Goal: Task Accomplishment & Management: Use online tool/utility

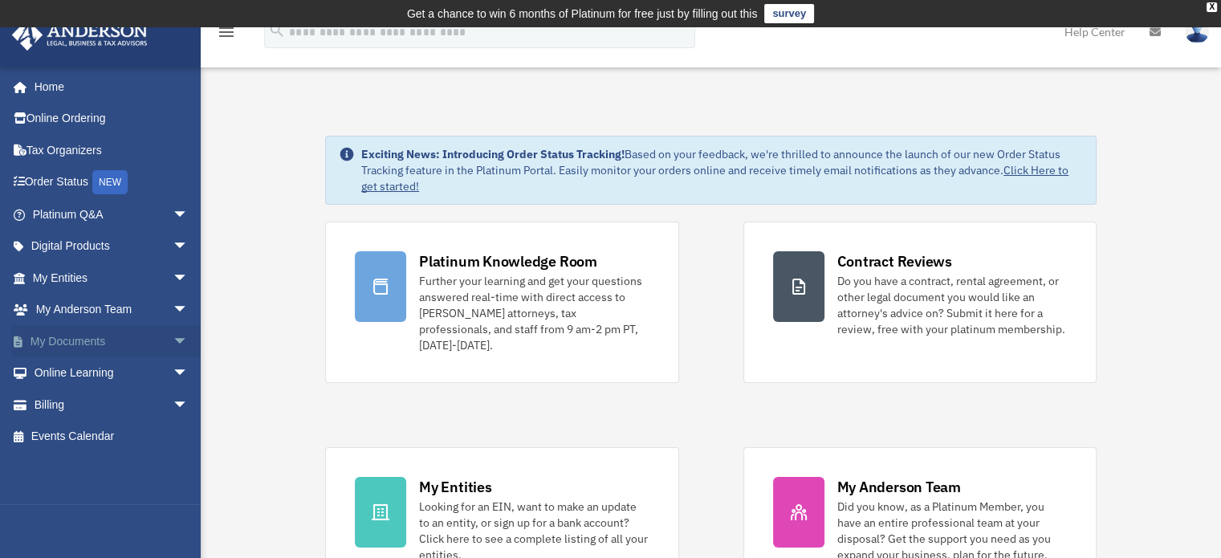
click at [173, 333] on span "arrow_drop_down" at bounding box center [189, 341] width 32 height 33
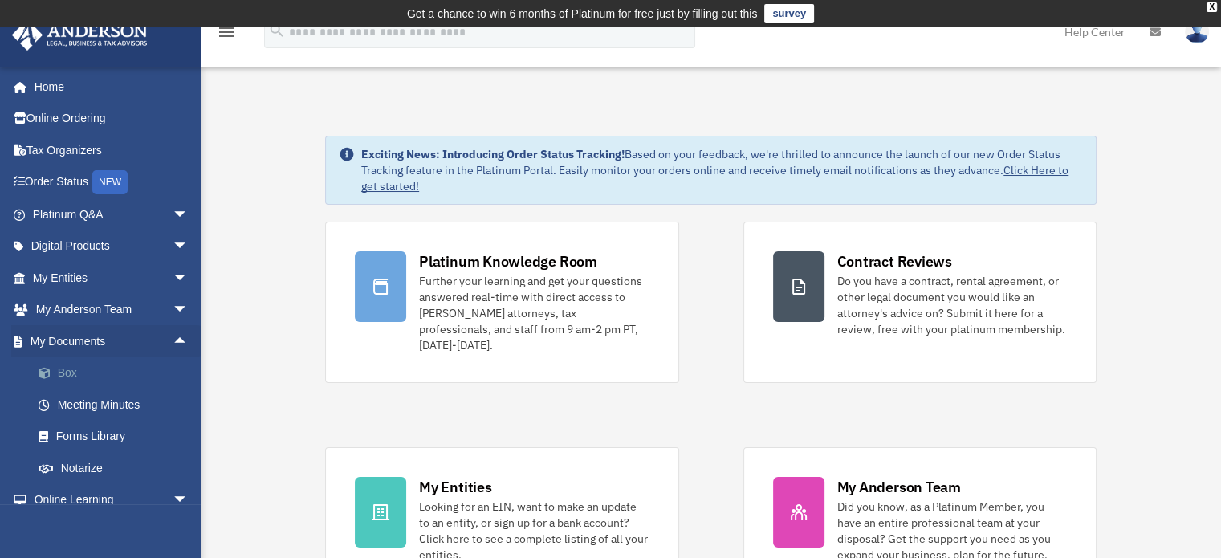
click at [66, 369] on link "Box" at bounding box center [117, 373] width 190 height 32
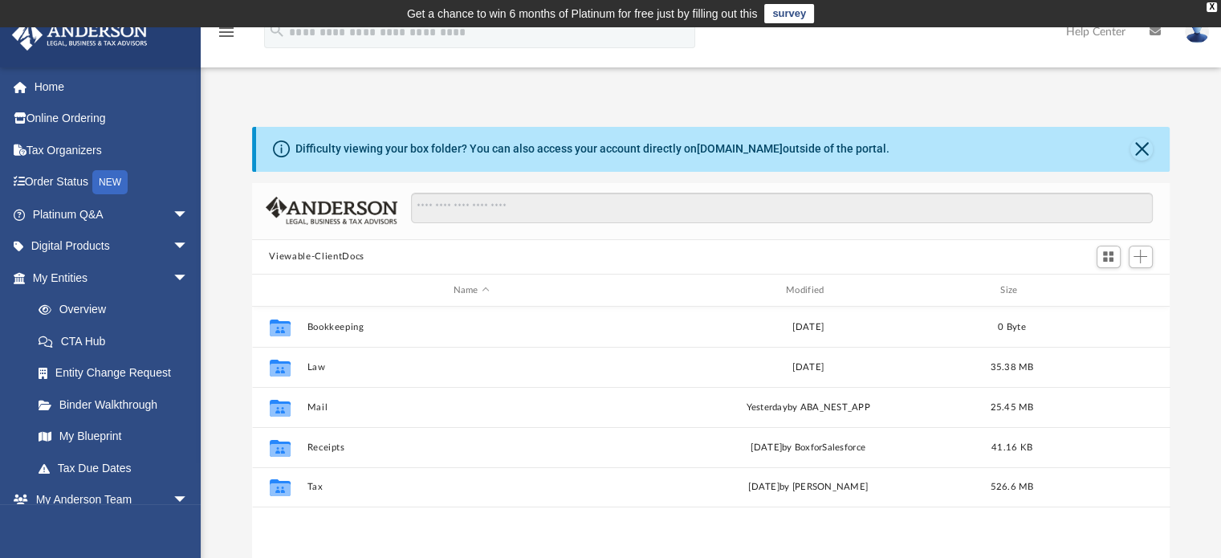
scroll to position [352, 905]
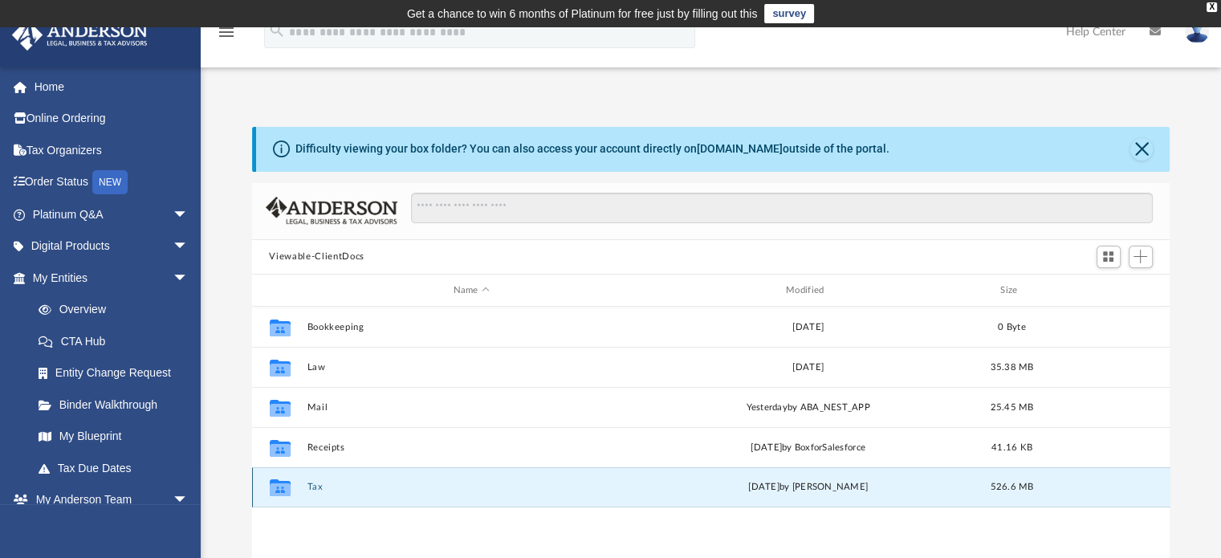
click at [318, 486] on button "Tax" at bounding box center [471, 487] width 329 height 10
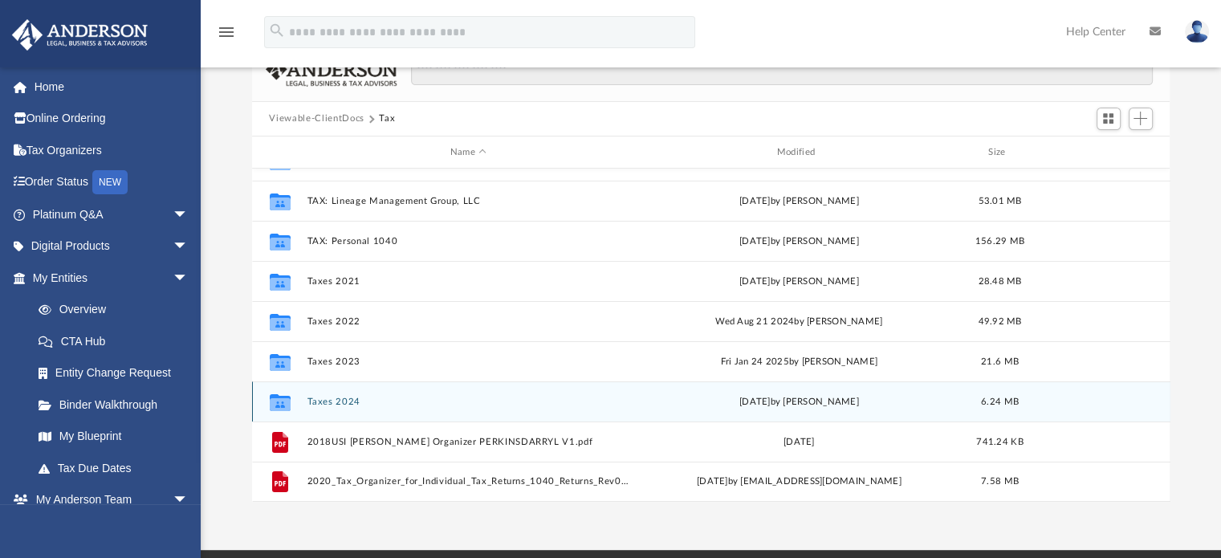
scroll to position [136, 0]
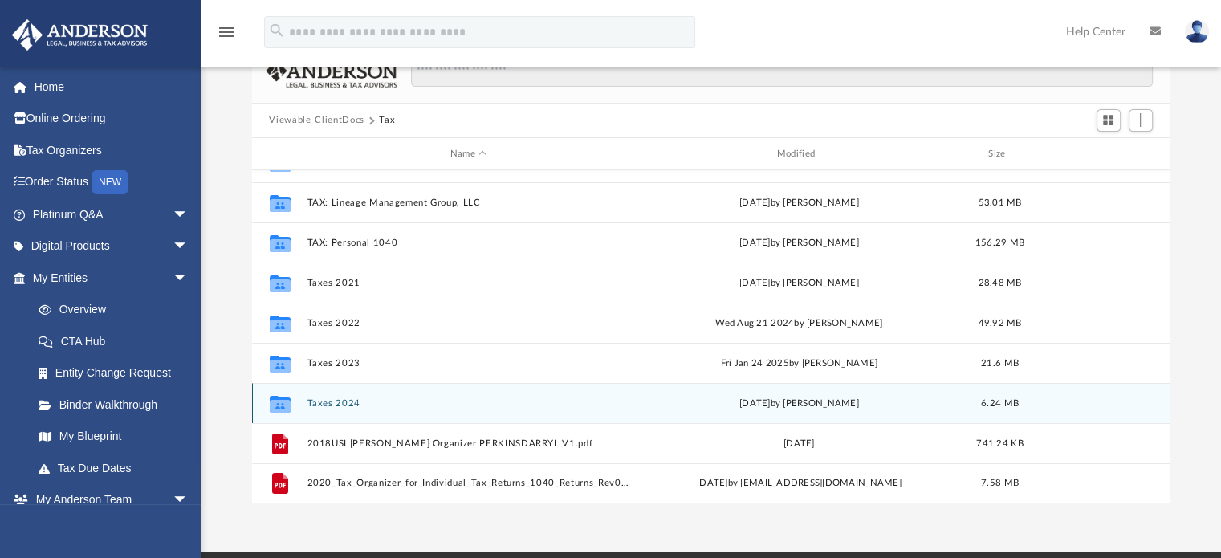
click at [337, 398] on button "Taxes 2024" at bounding box center [468, 403] width 323 height 10
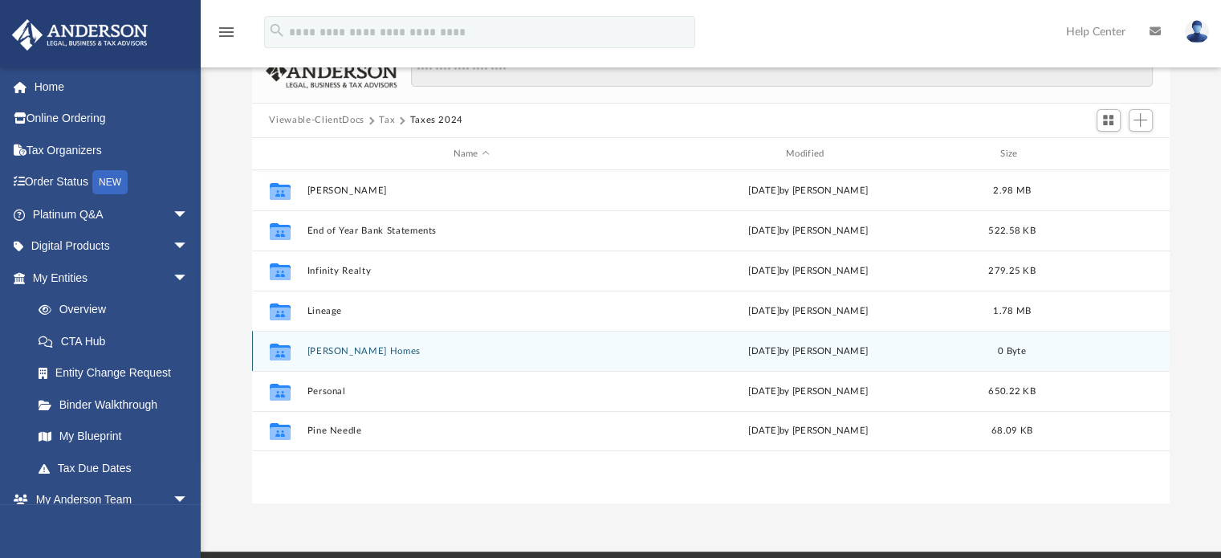
scroll to position [0, 0]
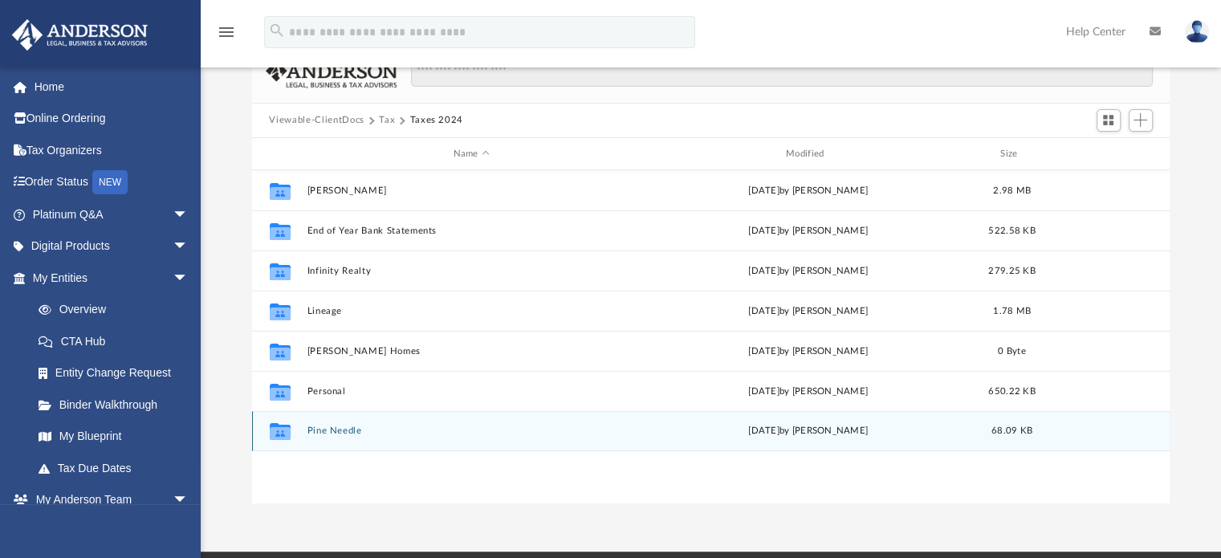
click at [327, 430] on button "Pine Needle" at bounding box center [471, 431] width 329 height 10
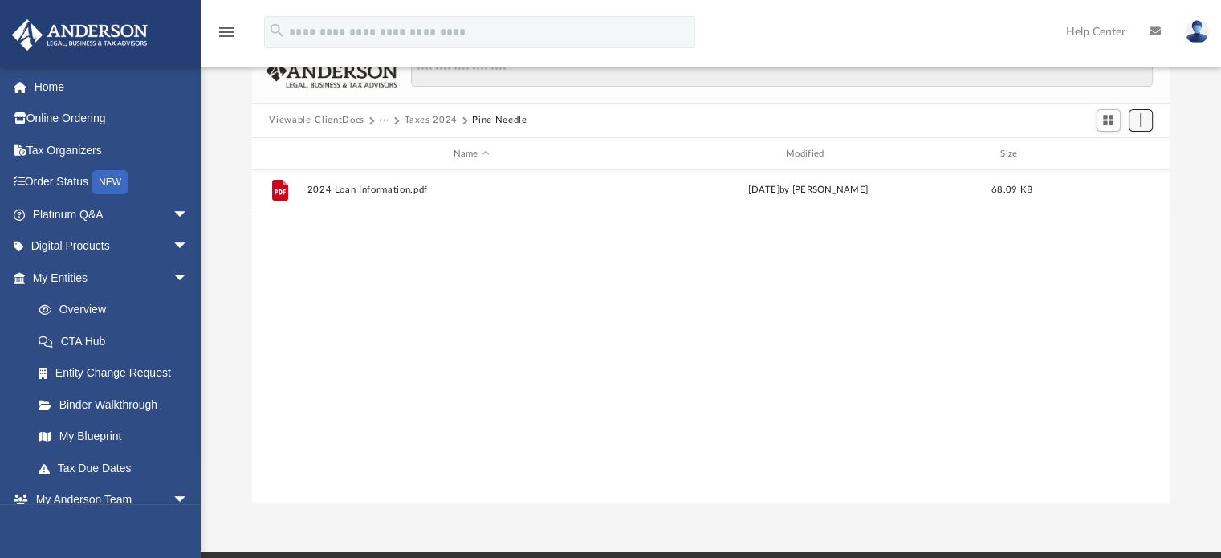
click at [1140, 121] on span "Add" at bounding box center [1140, 120] width 14 height 14
click at [1106, 151] on li "Upload" at bounding box center [1117, 152] width 51 height 17
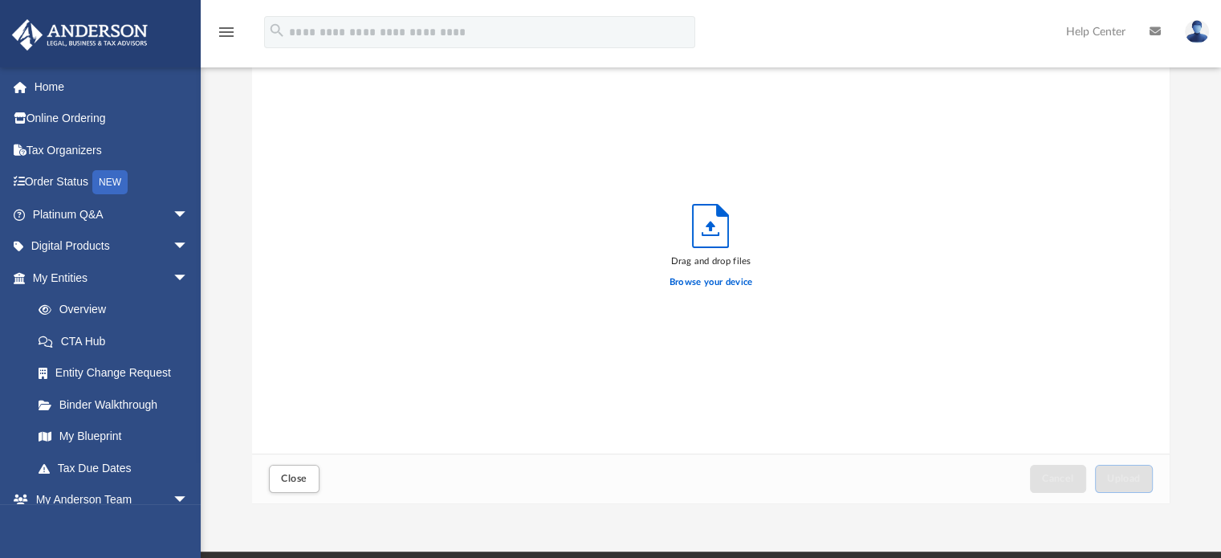
scroll to position [395, 905]
click at [681, 279] on label "Browse your device" at bounding box center [710, 282] width 83 height 14
click at [0, 0] on input "Browse your device" at bounding box center [0, 0] width 0 height 0
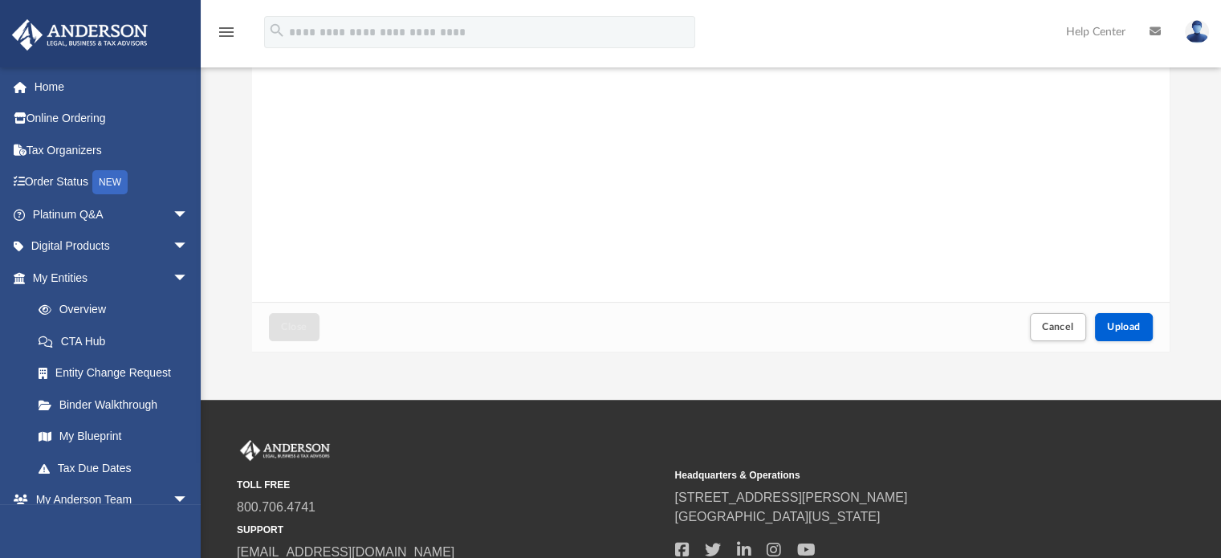
scroll to position [289, 0]
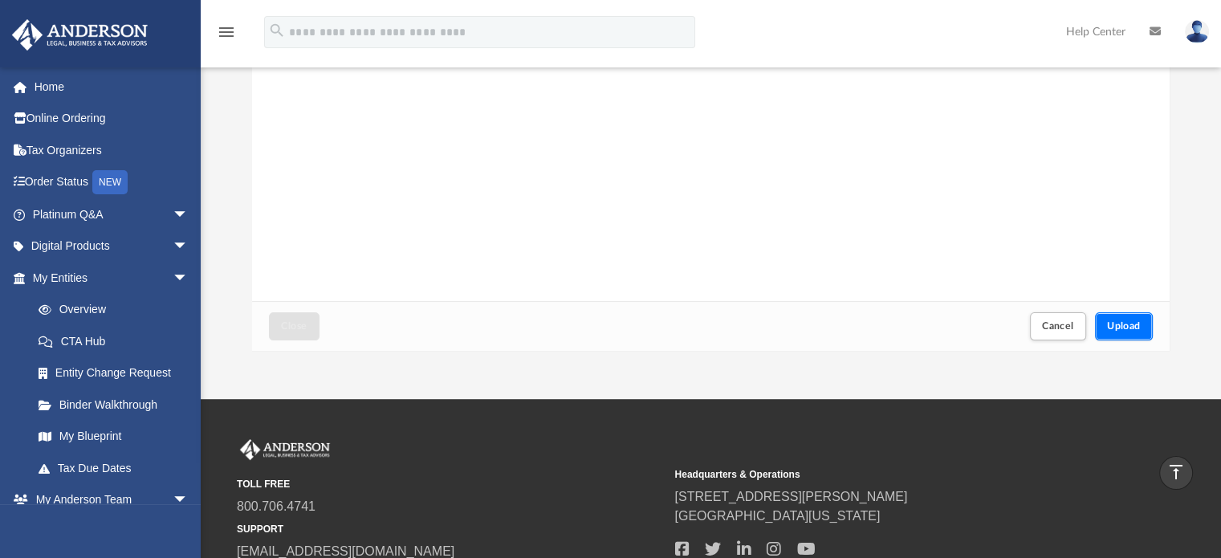
click at [1133, 327] on span "Upload" at bounding box center [1124, 326] width 34 height 10
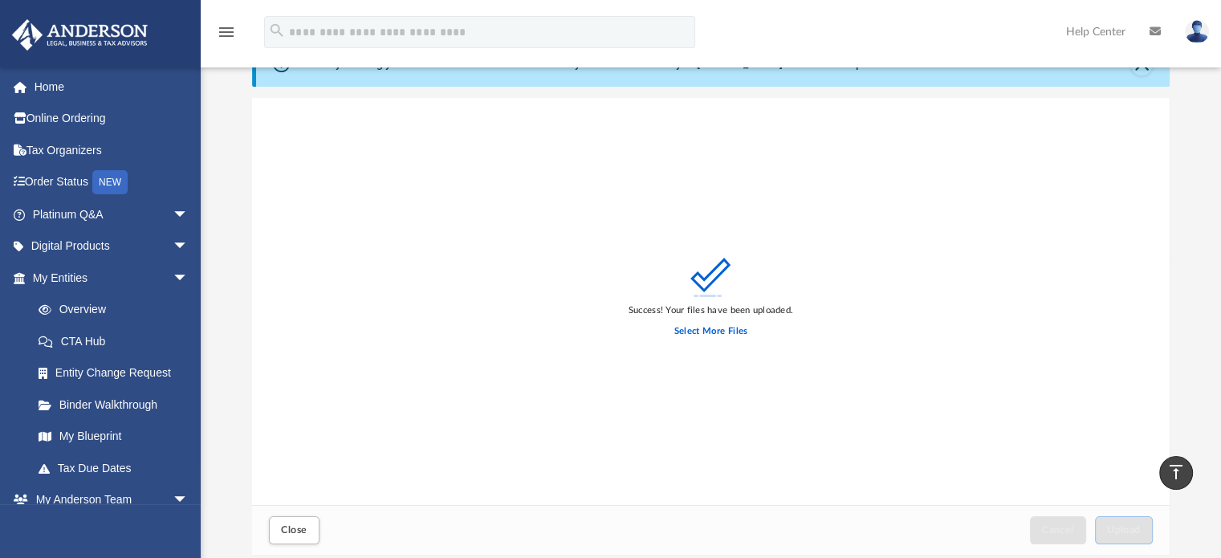
scroll to position [0, 0]
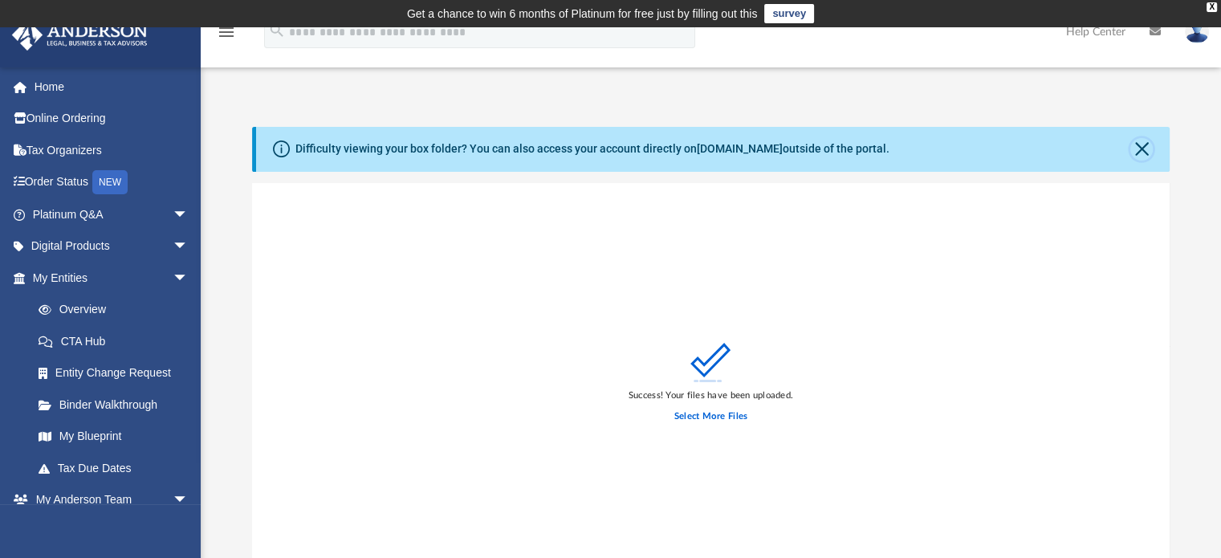
drag, startPoint x: 1140, startPoint y: 143, endPoint x: 1037, endPoint y: -83, distance: 247.8
click at [1037, 0] on html "X Get a chance to win 6 months of Platinum for free just by filling out this su…" at bounding box center [610, 487] width 1221 height 975
